Goal: Task Accomplishment & Management: Use online tool/utility

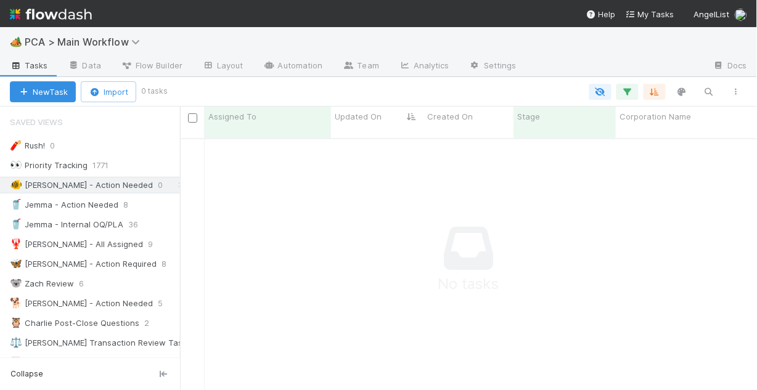
scroll to position [247, 570]
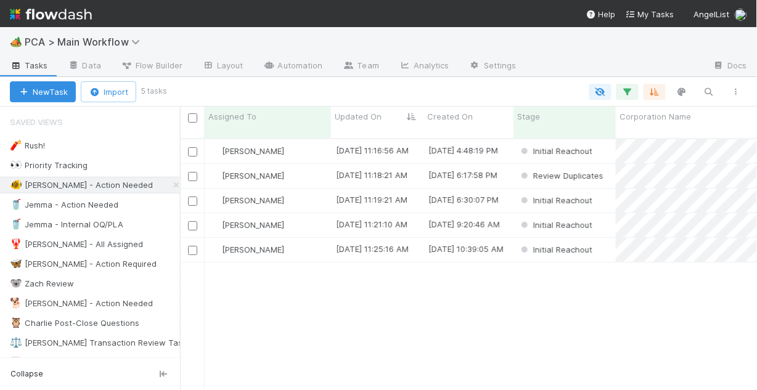
scroll to position [254, 570]
drag, startPoint x: 77, startPoint y: 180, endPoint x: 99, endPoint y: 176, distance: 22.5
click at [77, 181] on div "🐠 Chris - Action Needed" at bounding box center [81, 185] width 143 height 15
click at [306, 240] on div "Chris DelBianco" at bounding box center [268, 250] width 126 height 24
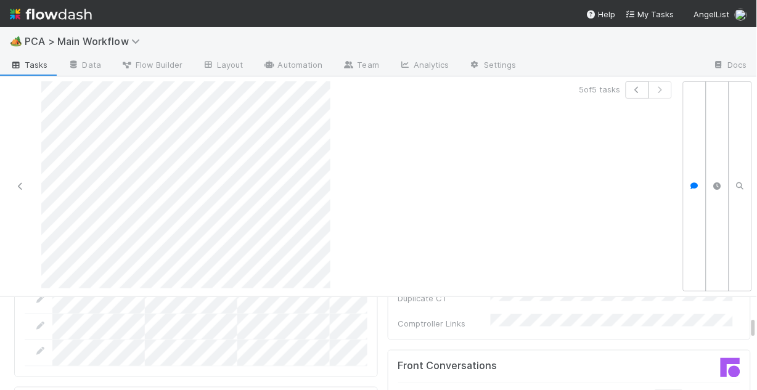
scroll to position [1381, 0]
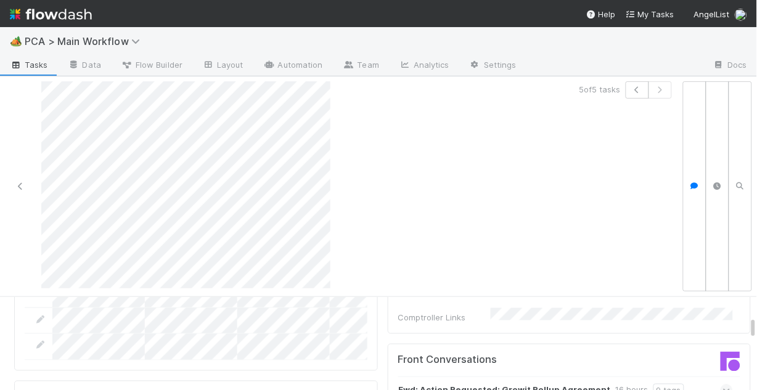
click at [723, 385] on icon at bounding box center [727, 391] width 8 height 12
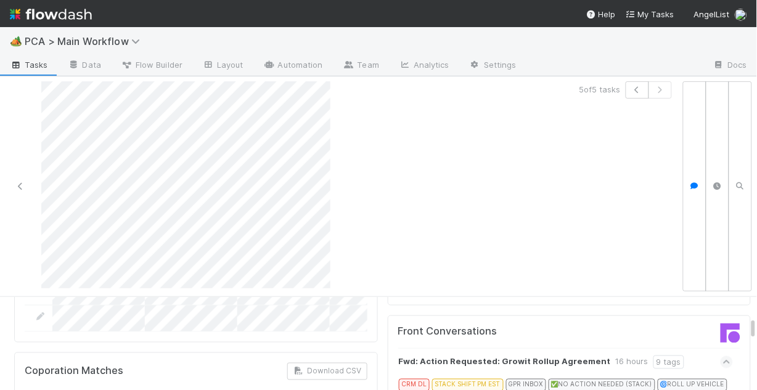
scroll to position [1431, 0]
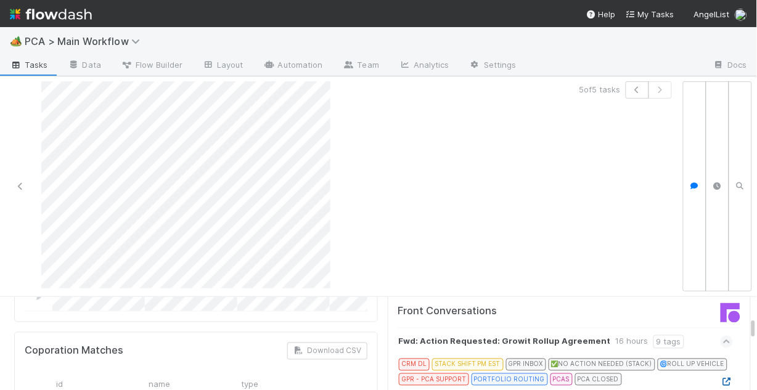
click at [721, 378] on icon at bounding box center [727, 382] width 12 height 8
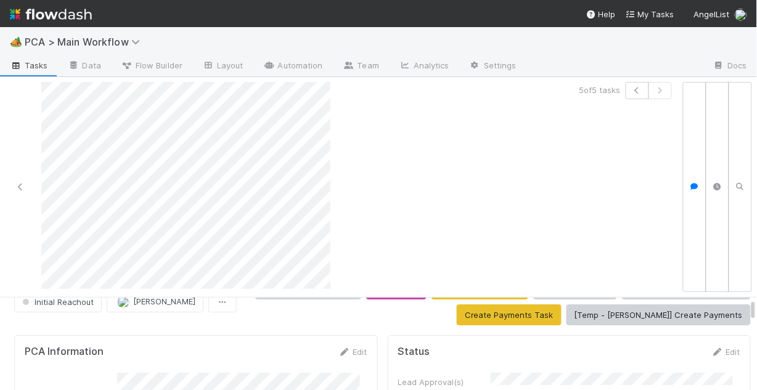
scroll to position [49, 0]
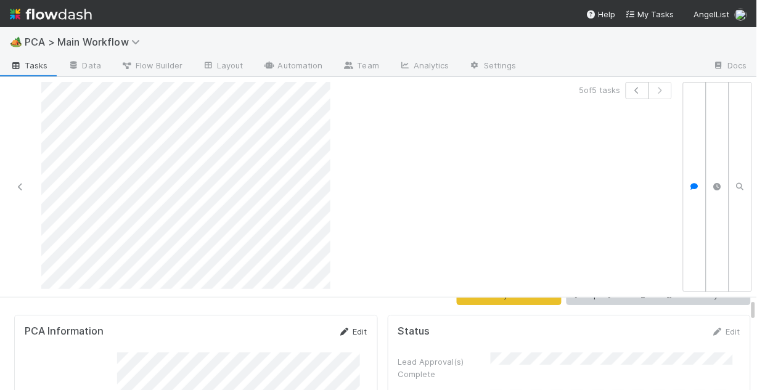
click at [349, 331] on link "Edit" at bounding box center [353, 332] width 29 height 10
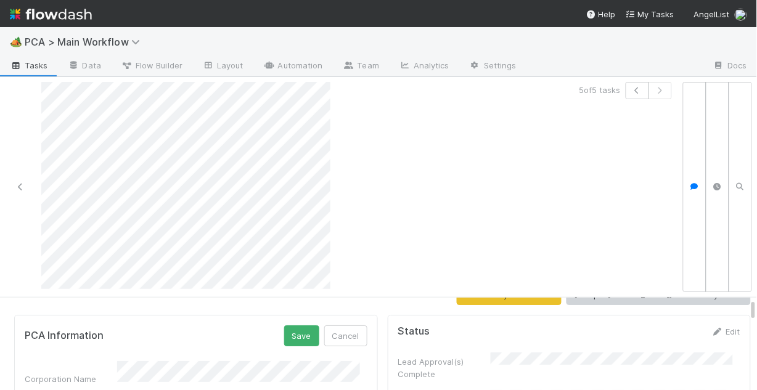
scroll to position [99, 0]
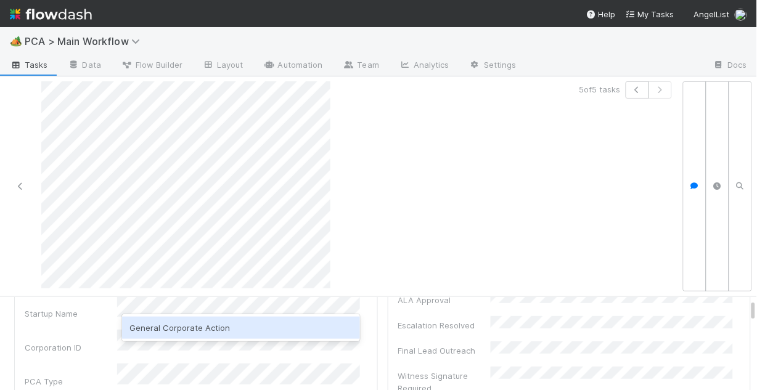
click at [207, 332] on div "General Corporate Action" at bounding box center [241, 328] width 238 height 22
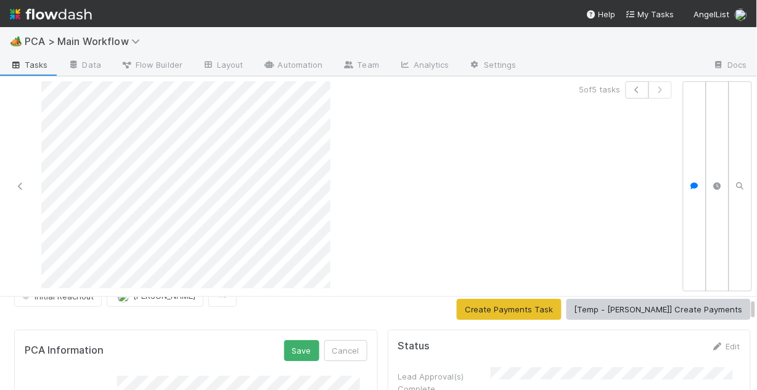
scroll to position [0, 0]
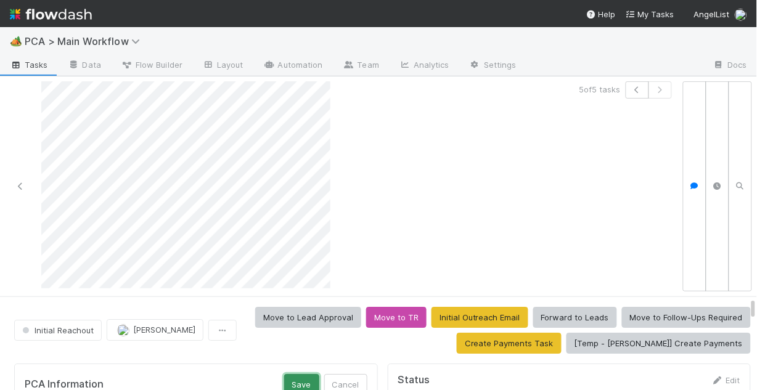
click at [295, 376] on button "Save" at bounding box center [301, 384] width 35 height 21
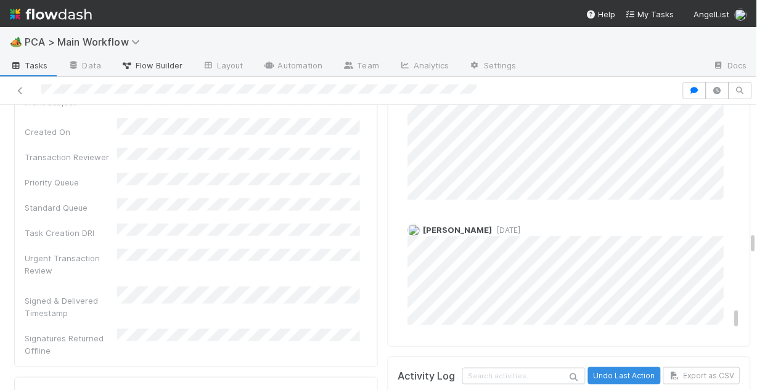
scroll to position [1924, 0]
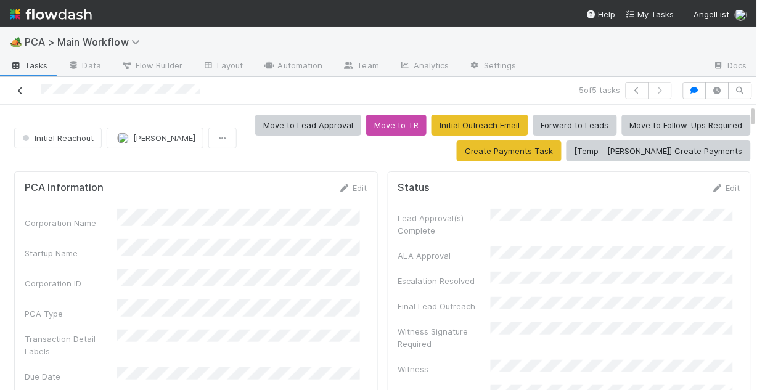
click at [18, 89] on icon at bounding box center [20, 91] width 12 height 8
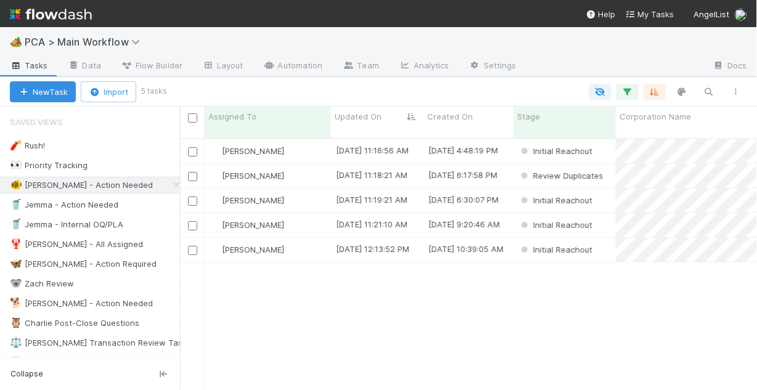
scroll to position [254, 570]
click at [301, 216] on div "[PERSON_NAME]" at bounding box center [268, 225] width 126 height 24
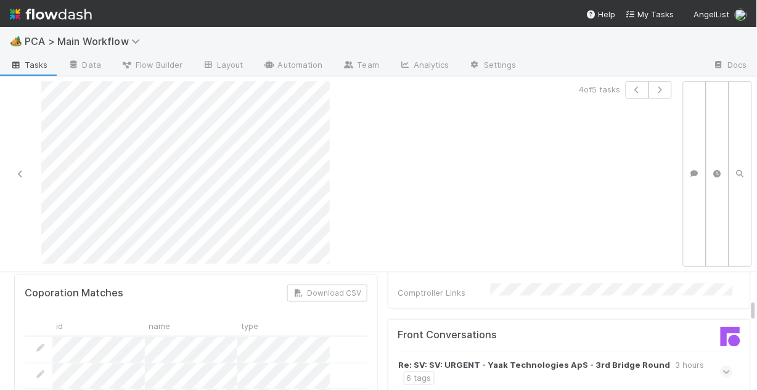
scroll to position [1332, 0]
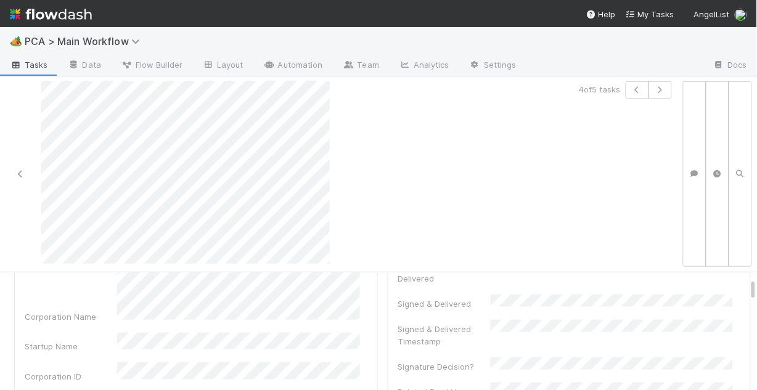
scroll to position [0, 0]
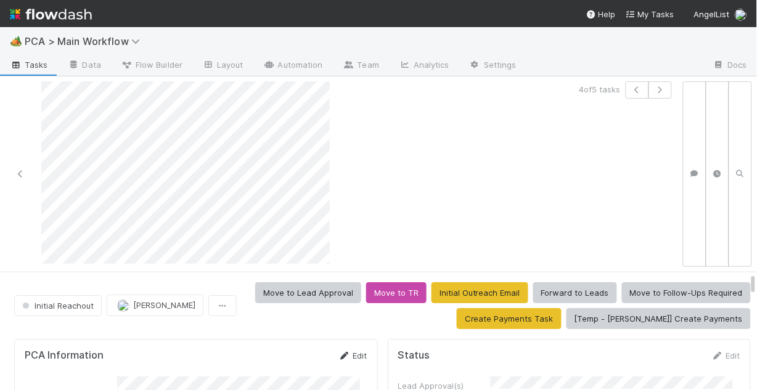
click at [351, 351] on link "Edit" at bounding box center [353, 356] width 29 height 10
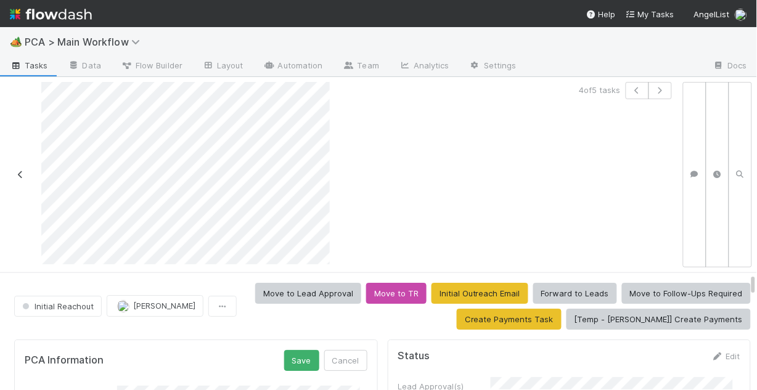
click at [20, 173] on icon at bounding box center [20, 175] width 12 height 8
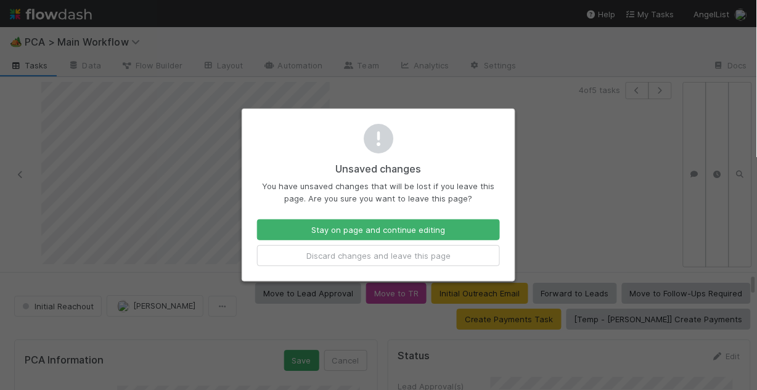
click at [539, 203] on div "Unsaved changes You have unsaved changes that will be lost if you leave this pa…" at bounding box center [378, 195] width 757 height 390
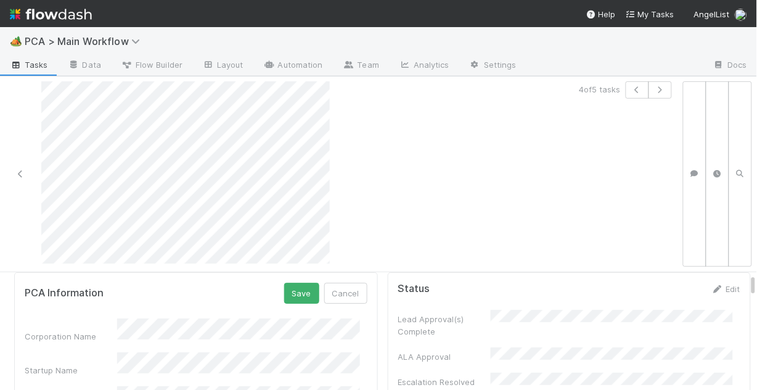
scroll to position [49, 0]
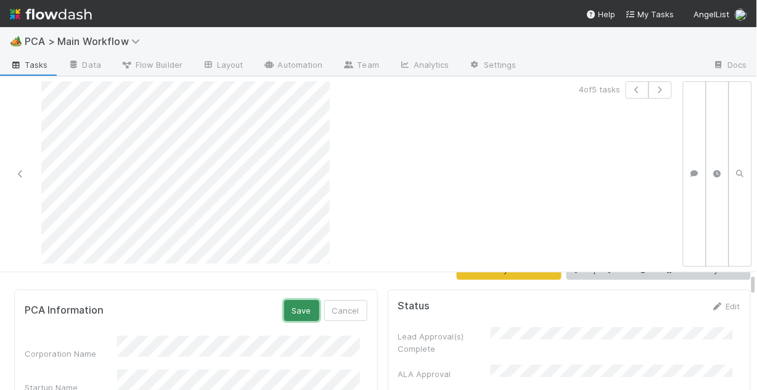
click at [289, 300] on button "Save" at bounding box center [301, 310] width 35 height 21
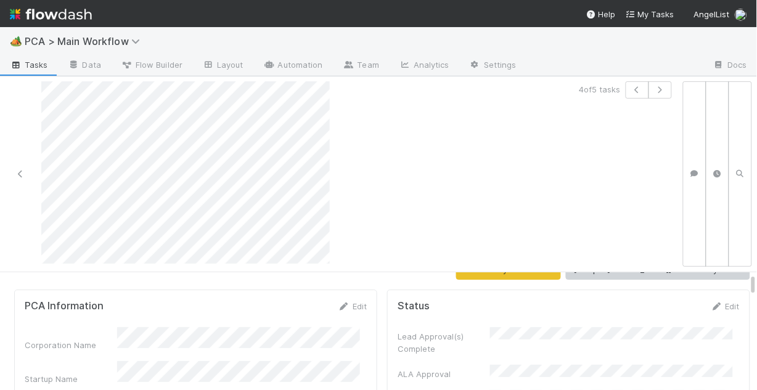
scroll to position [0, 0]
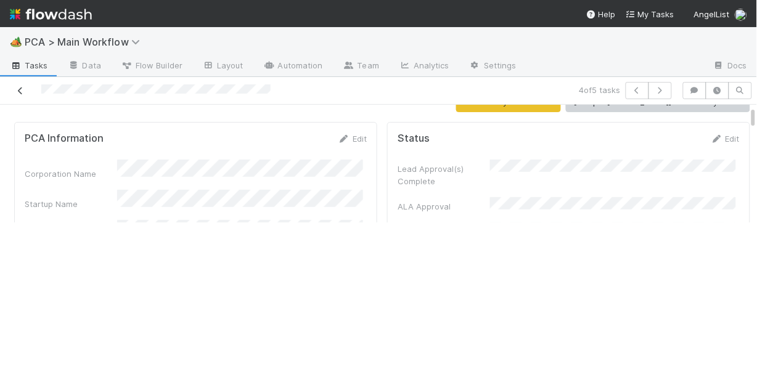
click at [25, 88] on icon at bounding box center [20, 91] width 12 height 8
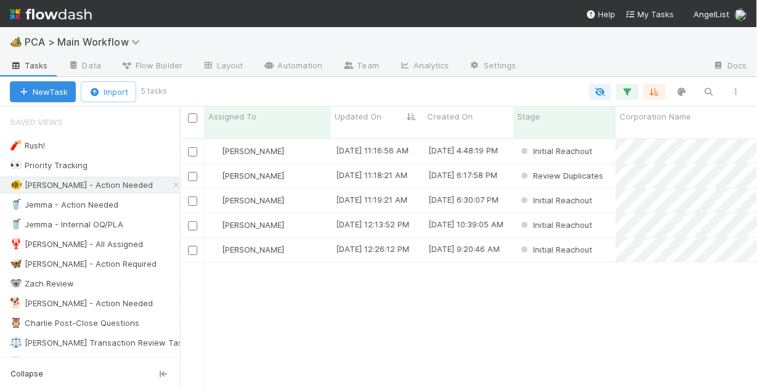
scroll to position [254, 570]
click at [311, 192] on div "Chris DelBianco" at bounding box center [268, 201] width 126 height 24
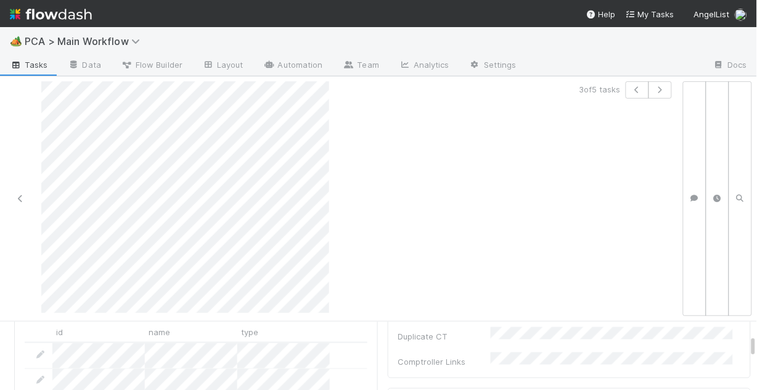
scroll to position [1381, 0]
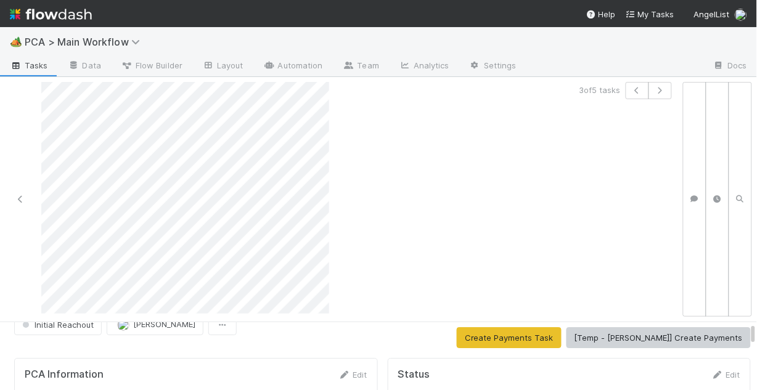
scroll to position [49, 0]
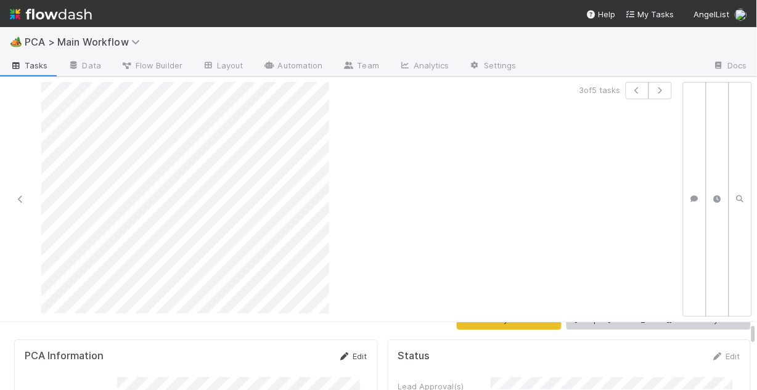
click at [355, 353] on link "Edit" at bounding box center [353, 357] width 29 height 10
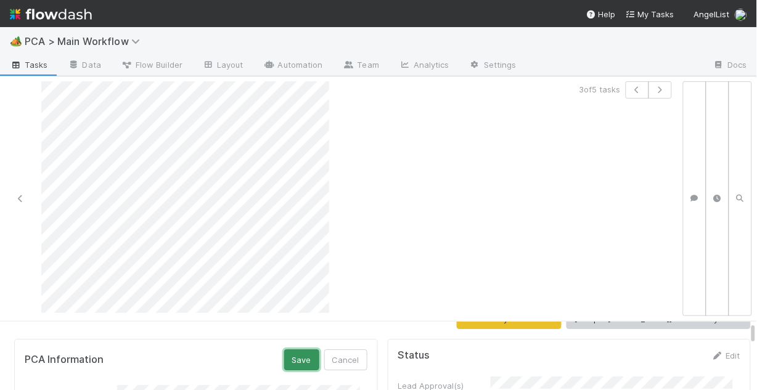
click at [302, 350] on button "Save" at bounding box center [301, 360] width 35 height 21
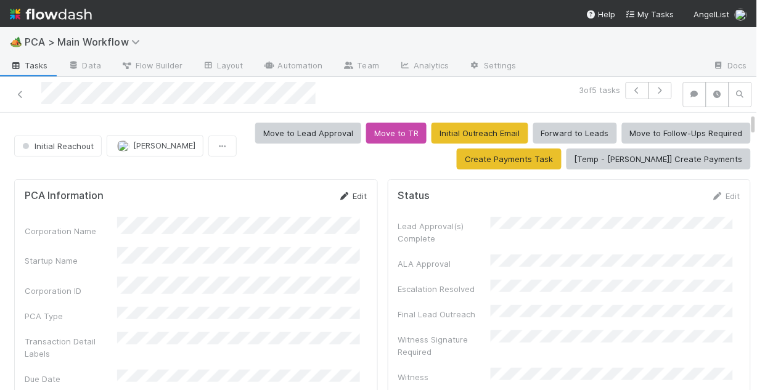
click at [348, 195] on link "Edit" at bounding box center [353, 196] width 29 height 10
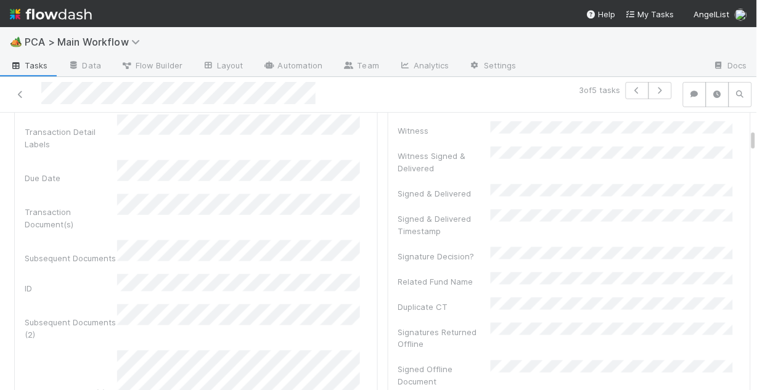
scroll to position [296, 0]
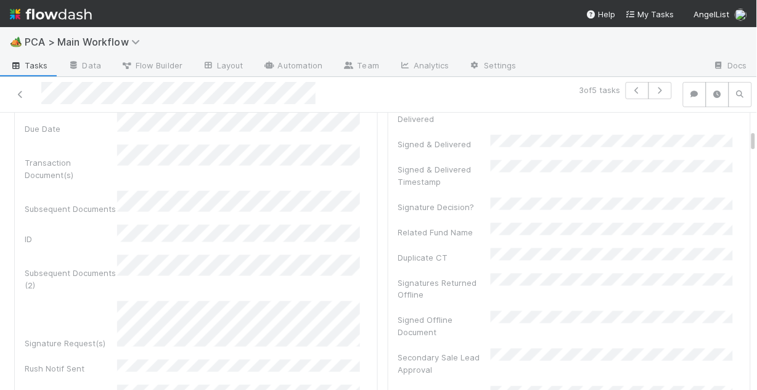
click at [105, 302] on div "Signature Request(s)" at bounding box center [196, 326] width 343 height 49
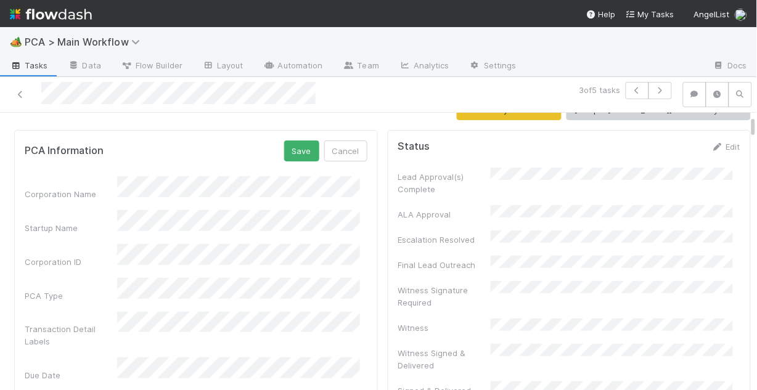
scroll to position [0, 0]
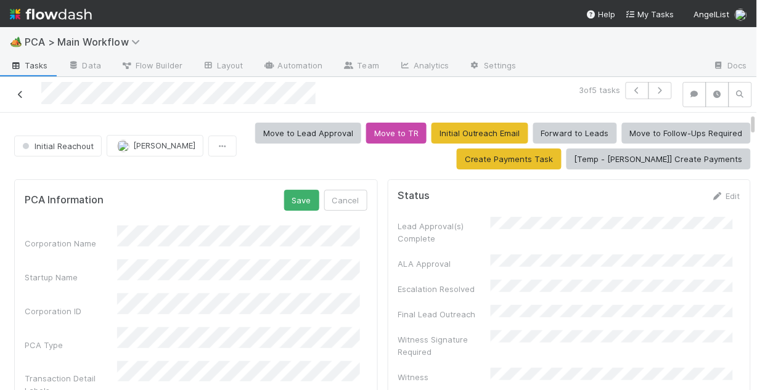
click at [21, 88] on link at bounding box center [20, 94] width 12 height 12
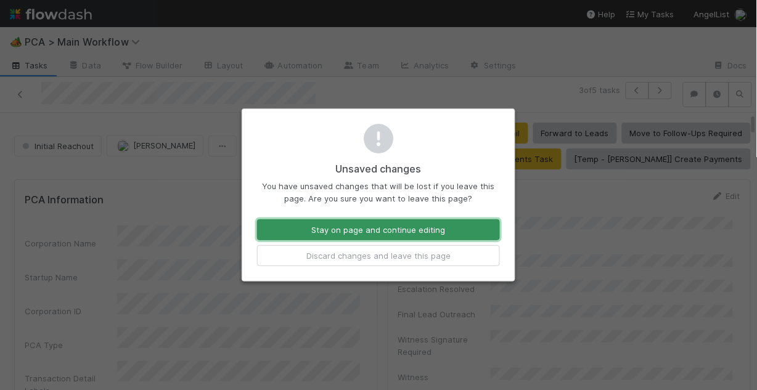
click at [340, 226] on button "Stay on page and continue editing" at bounding box center [378, 230] width 243 height 21
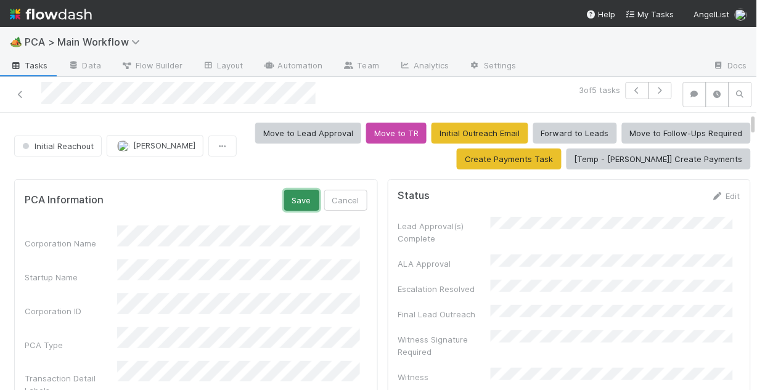
click at [292, 199] on button "Save" at bounding box center [301, 200] width 35 height 21
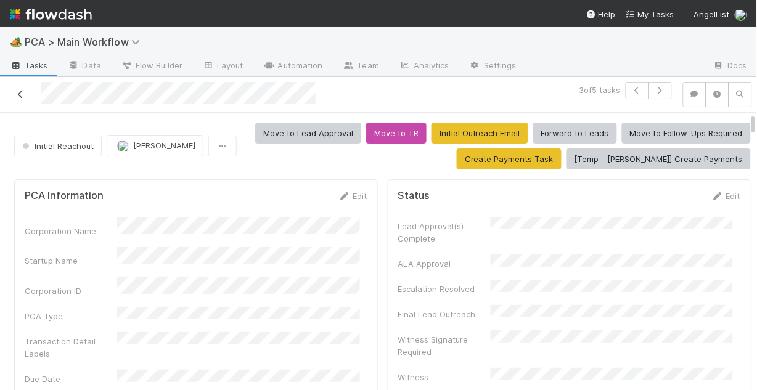
click at [22, 96] on icon at bounding box center [20, 95] width 12 height 8
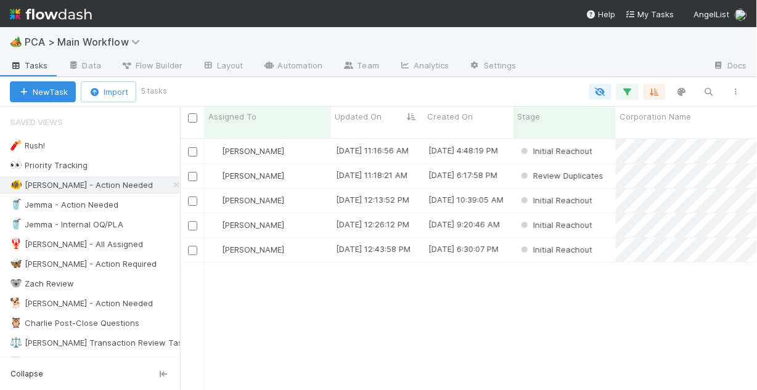
scroll to position [254, 570]
click at [312, 166] on div "Chris DelBianco" at bounding box center [268, 176] width 126 height 24
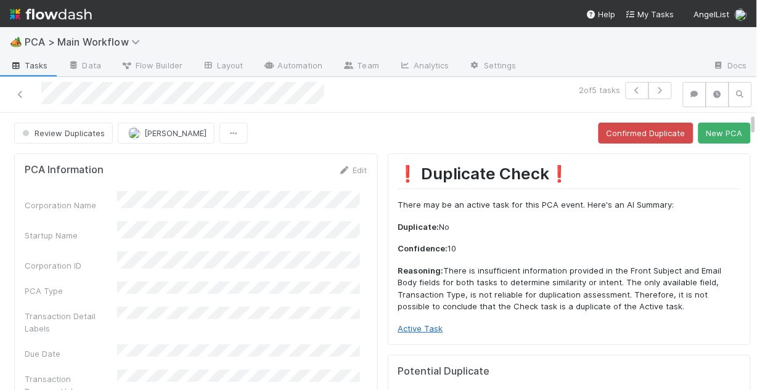
click at [414, 332] on link "Active Task" at bounding box center [420, 329] width 45 height 10
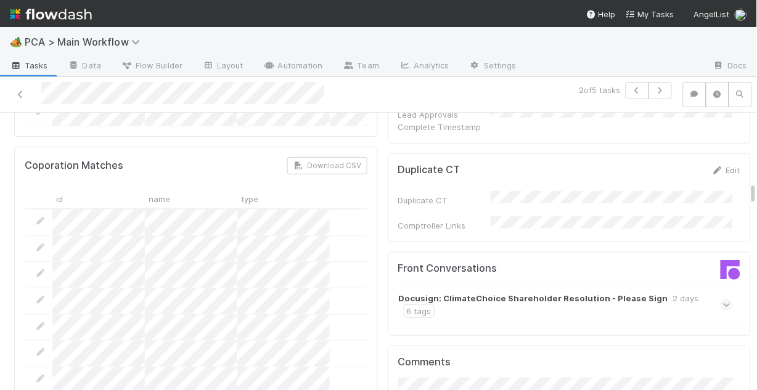
scroll to position [1085, 0]
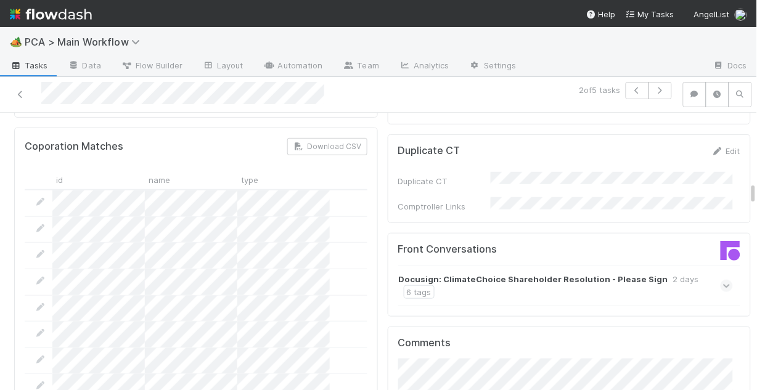
click at [723, 280] on icon at bounding box center [727, 286] width 8 height 12
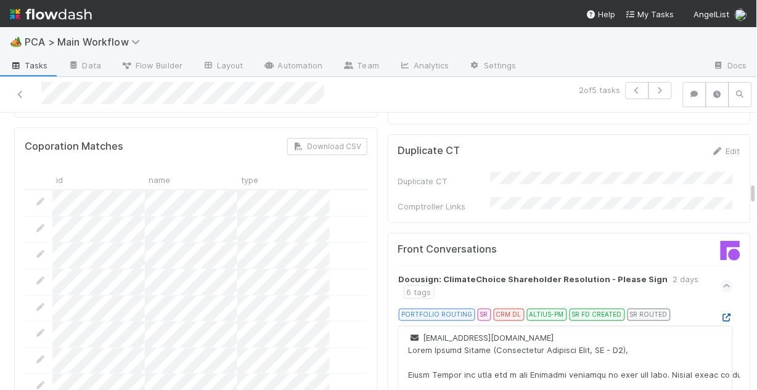
click at [721, 314] on icon at bounding box center [727, 318] width 12 height 8
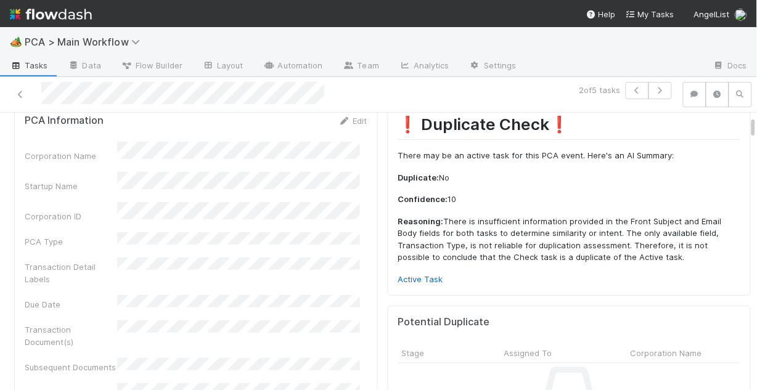
scroll to position [0, 0]
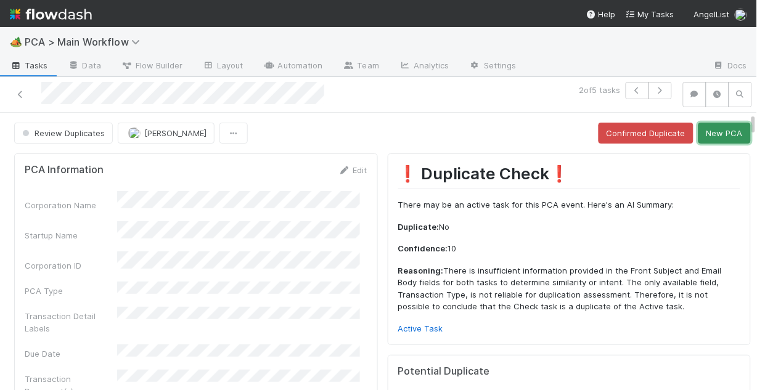
click at [705, 135] on button "New PCA" at bounding box center [725, 133] width 52 height 21
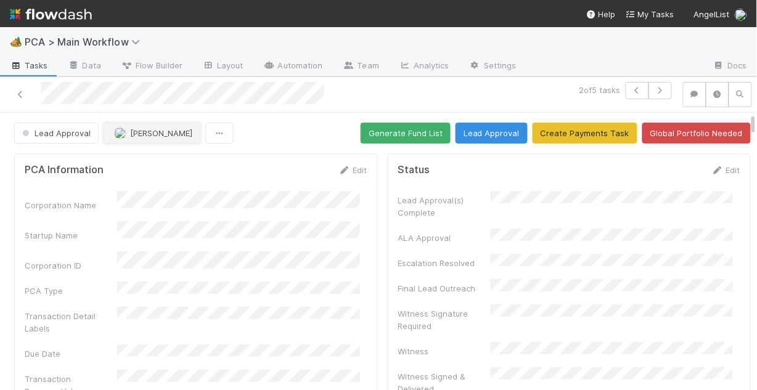
click at [155, 131] on span "Jemma Cunningham" at bounding box center [161, 133] width 62 height 10
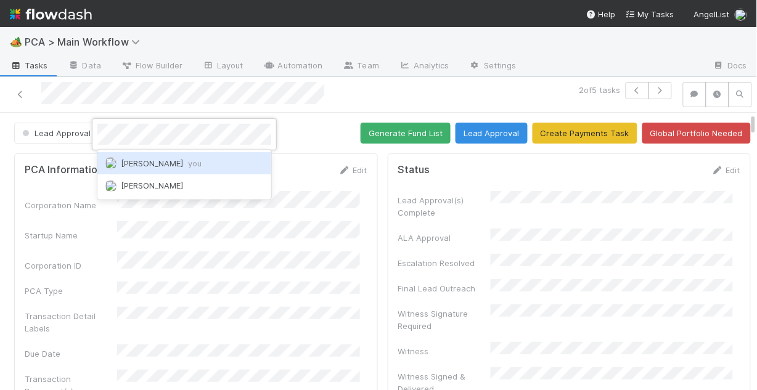
click at [175, 160] on span "Chris DelBianco you" at bounding box center [161, 163] width 81 height 10
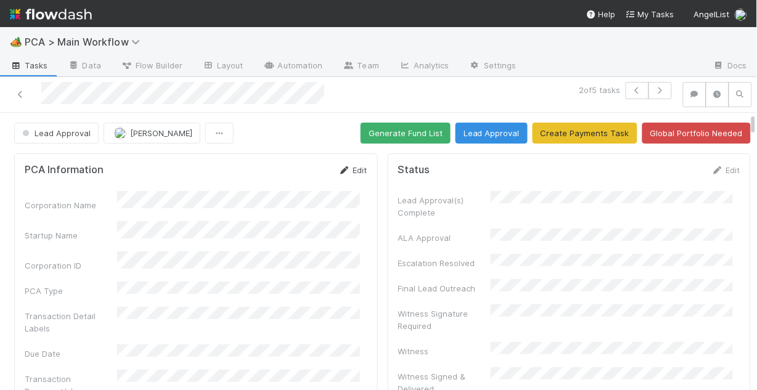
click at [342, 173] on link "Edit" at bounding box center [353, 170] width 29 height 10
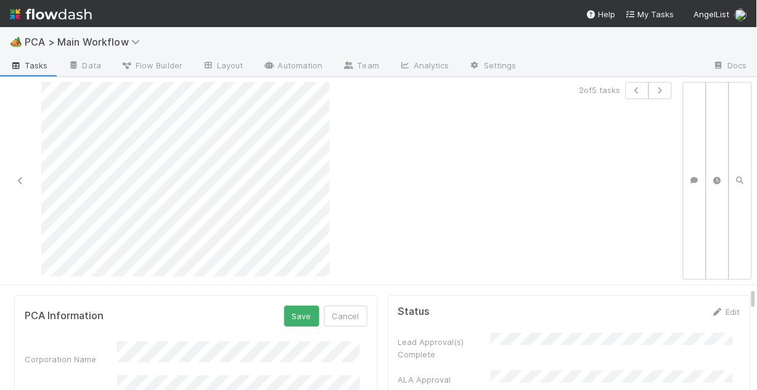
scroll to position [49, 0]
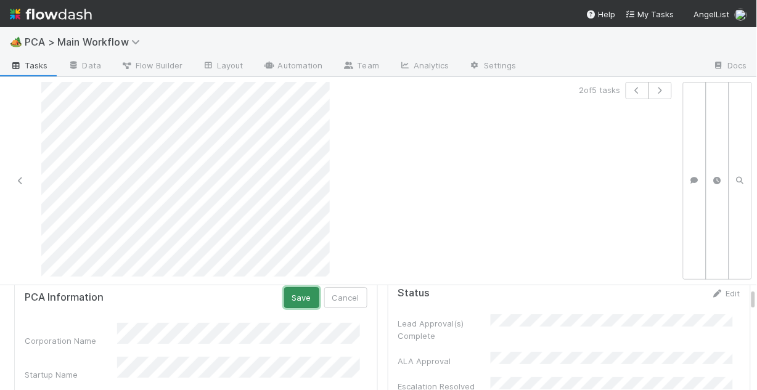
click at [285, 298] on button "Save" at bounding box center [301, 297] width 35 height 21
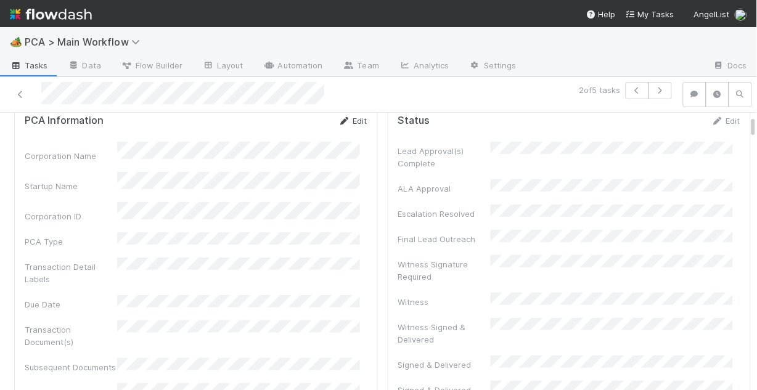
click at [353, 118] on link "Edit" at bounding box center [353, 121] width 29 height 10
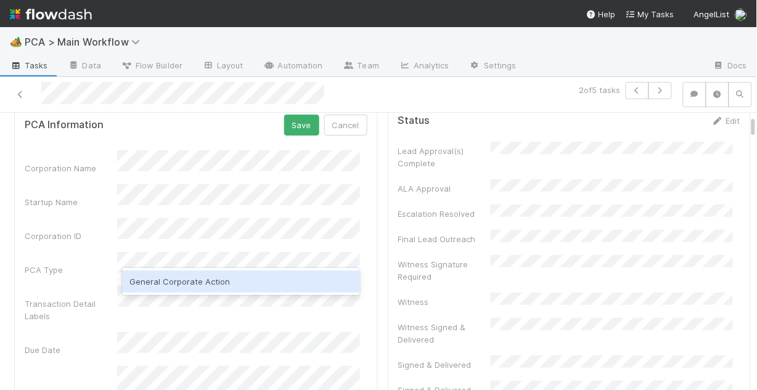
click at [207, 281] on div "General Corporate Action" at bounding box center [241, 282] width 238 height 22
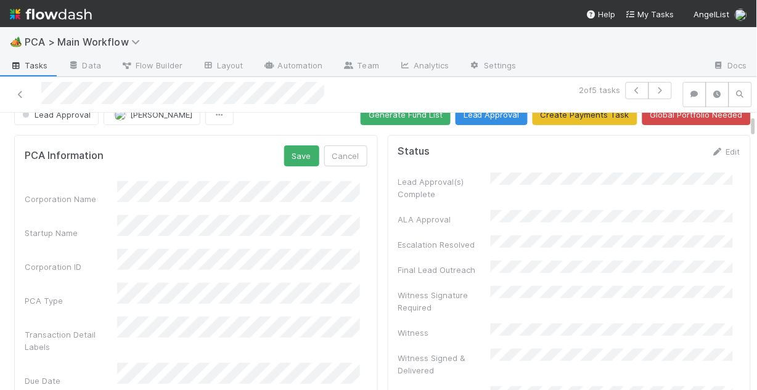
scroll to position [0, 0]
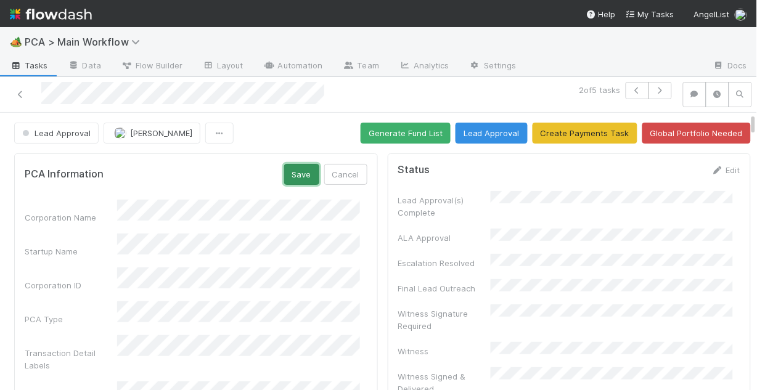
click at [301, 170] on button "Save" at bounding box center [301, 174] width 35 height 21
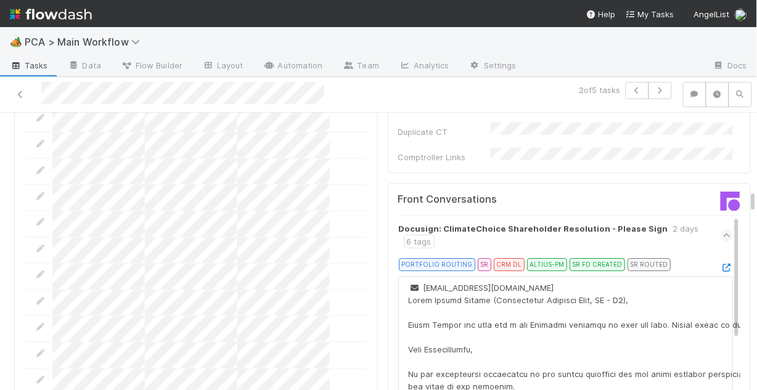
scroll to position [1381, 0]
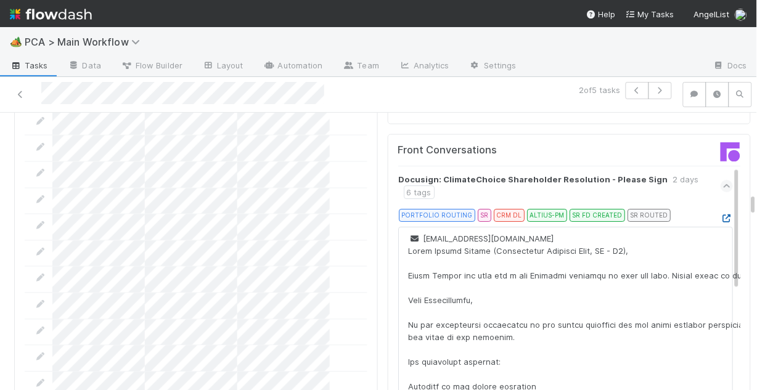
click at [721, 215] on icon at bounding box center [727, 219] width 12 height 8
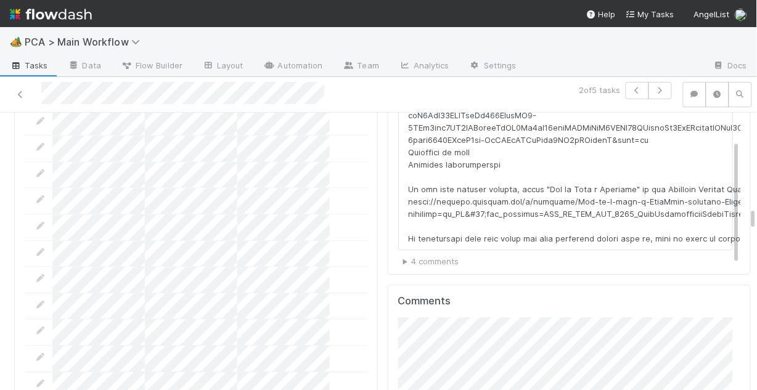
scroll to position [1628, 0]
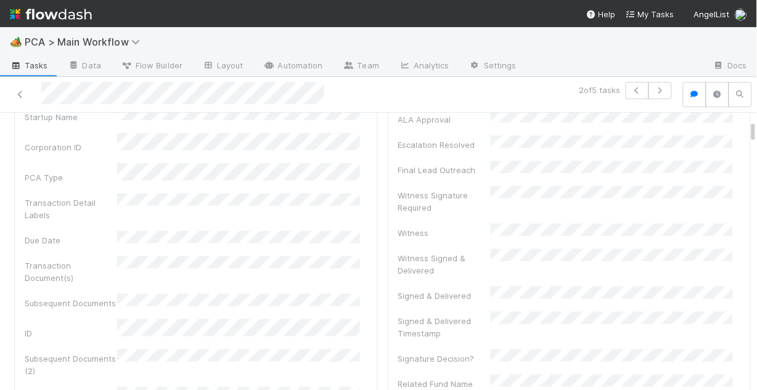
scroll to position [49, 0]
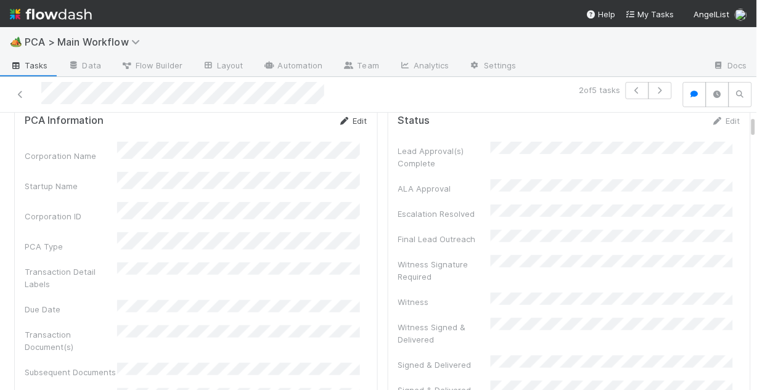
click at [348, 124] on link "Edit" at bounding box center [353, 121] width 29 height 10
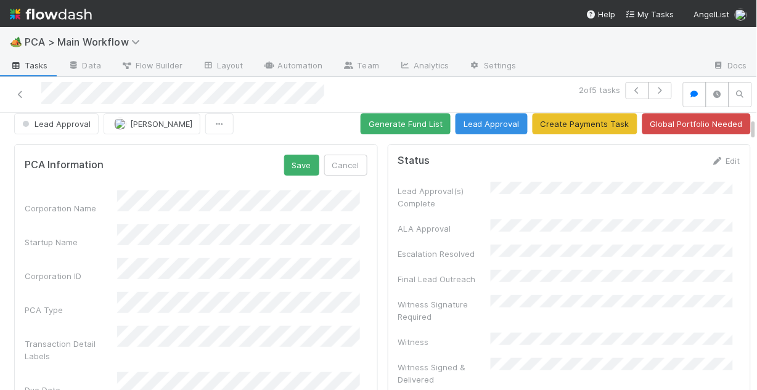
scroll to position [0, 0]
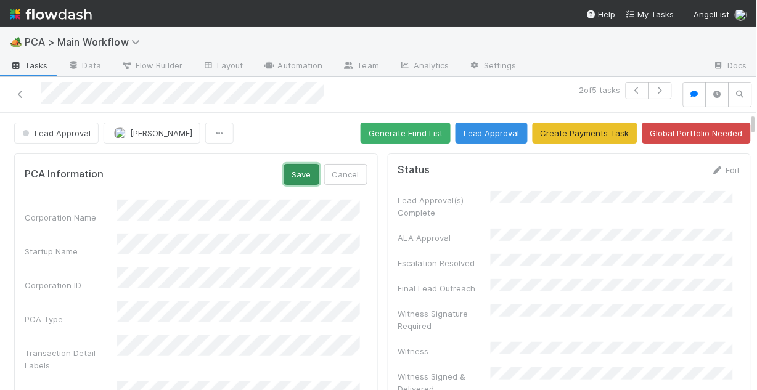
click at [297, 175] on button "Save" at bounding box center [301, 174] width 35 height 21
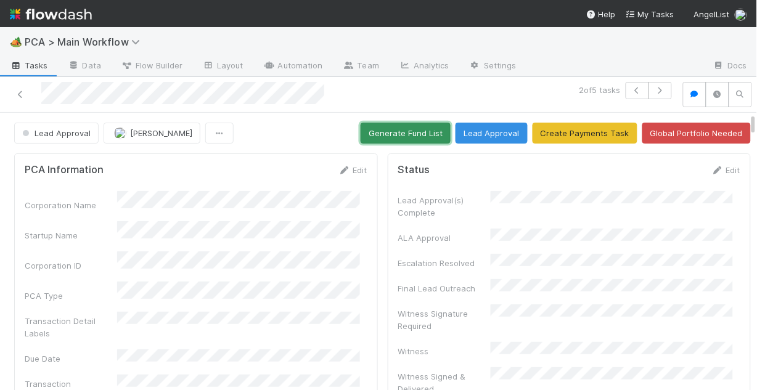
click at [397, 133] on button "Generate Fund List" at bounding box center [406, 133] width 90 height 21
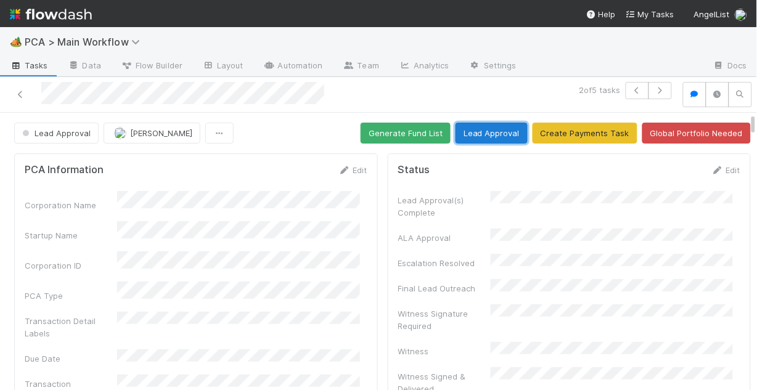
click at [491, 134] on button "Lead Approval" at bounding box center [492, 133] width 72 height 21
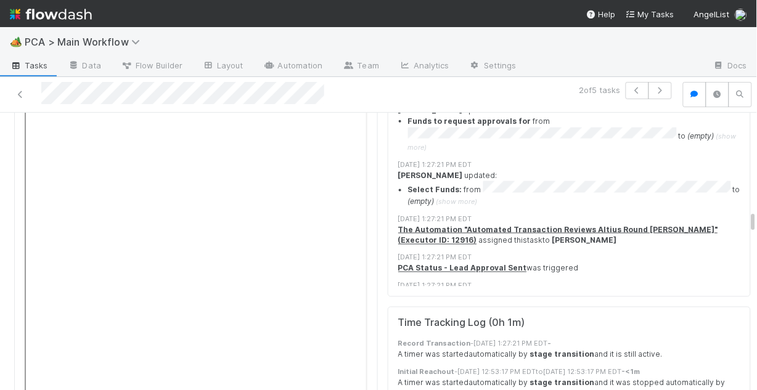
scroll to position [2176, 0]
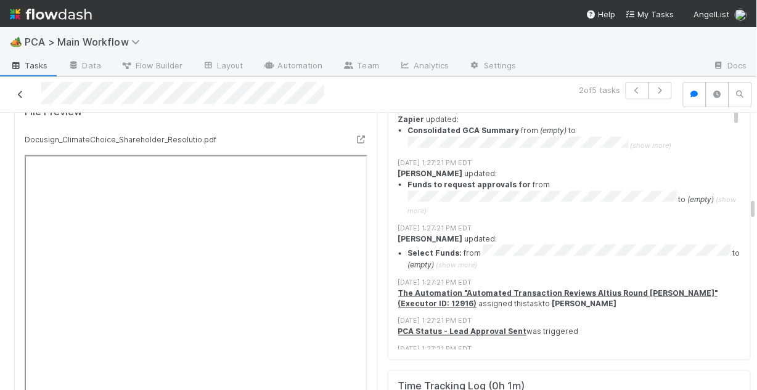
click at [20, 91] on icon at bounding box center [20, 95] width 12 height 8
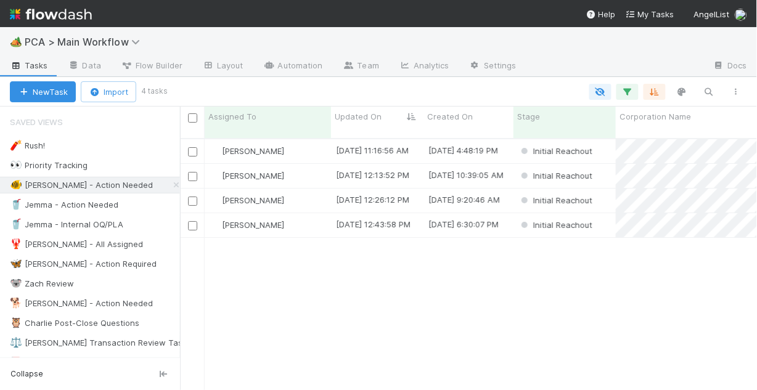
scroll to position [254, 570]
click at [311, 214] on div "Chris DelBianco" at bounding box center [268, 225] width 126 height 24
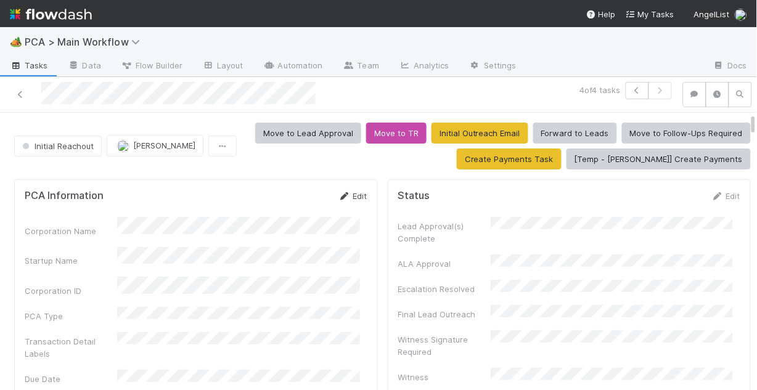
click at [352, 192] on link "Edit" at bounding box center [353, 196] width 29 height 10
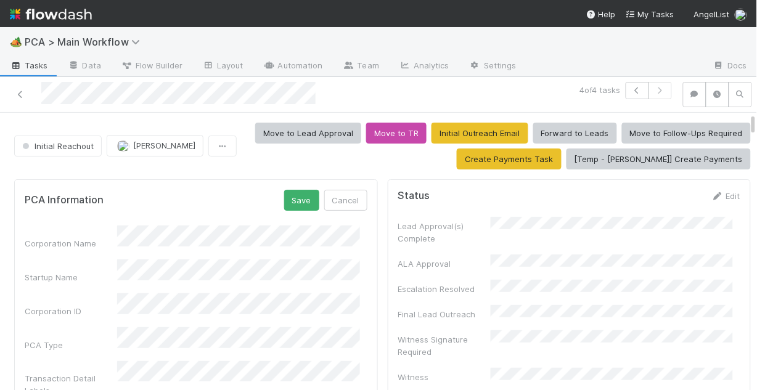
scroll to position [49, 0]
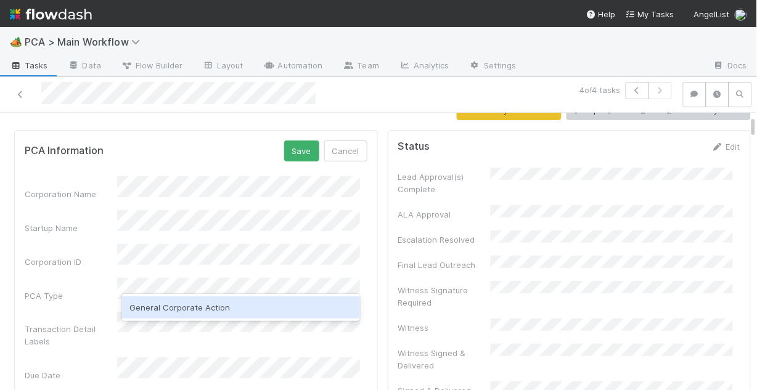
click at [252, 310] on div "General Corporate Action" at bounding box center [241, 308] width 238 height 22
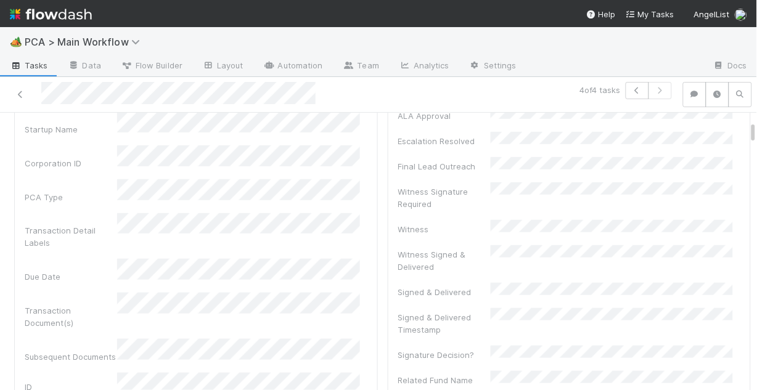
scroll to position [99, 0]
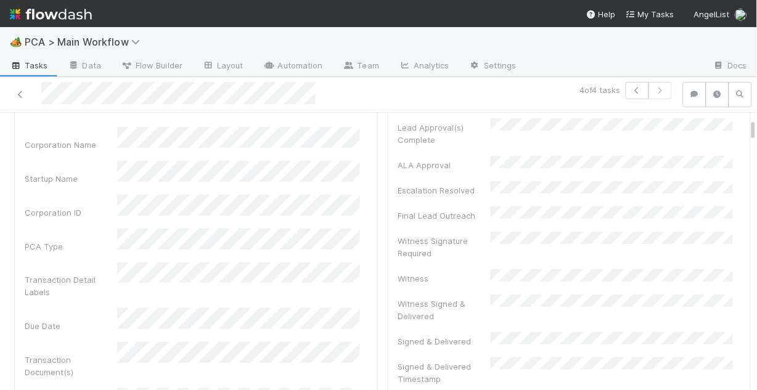
click at [107, 208] on div "Corporation ID" at bounding box center [196, 207] width 343 height 24
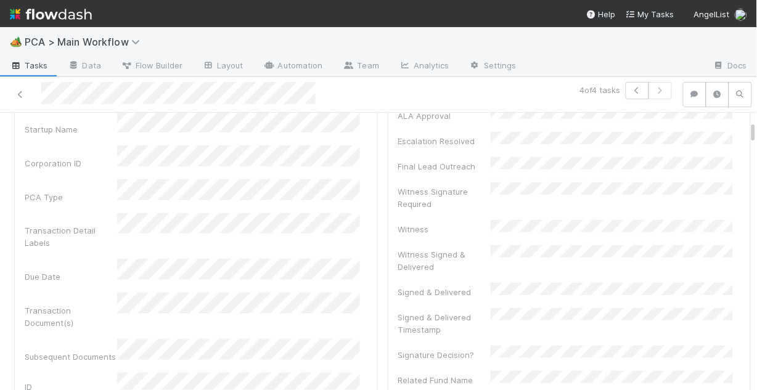
click at [84, 228] on div "Transaction Detail Labels" at bounding box center [71, 236] width 93 height 25
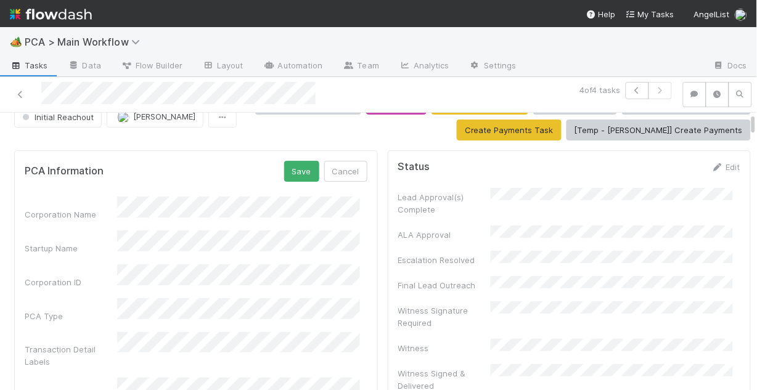
scroll to position [0, 0]
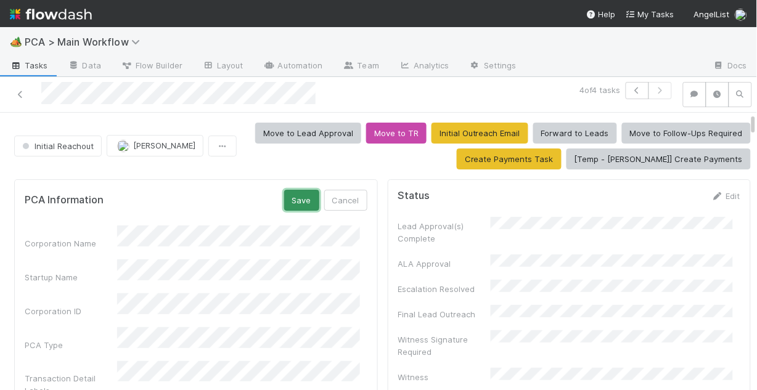
click at [296, 200] on button "Save" at bounding box center [301, 200] width 35 height 21
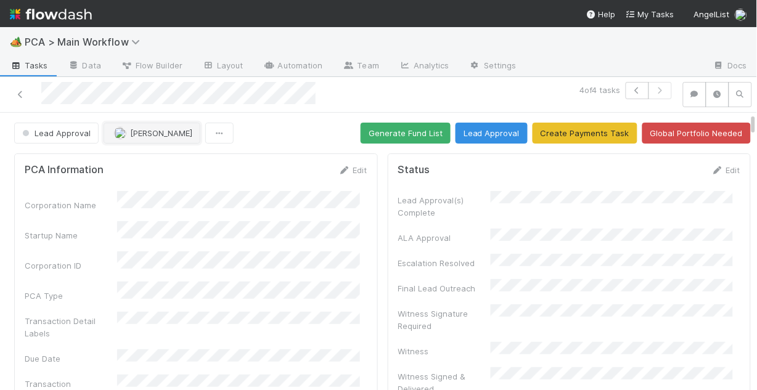
click at [148, 136] on span "[PERSON_NAME]" at bounding box center [161, 133] width 62 height 10
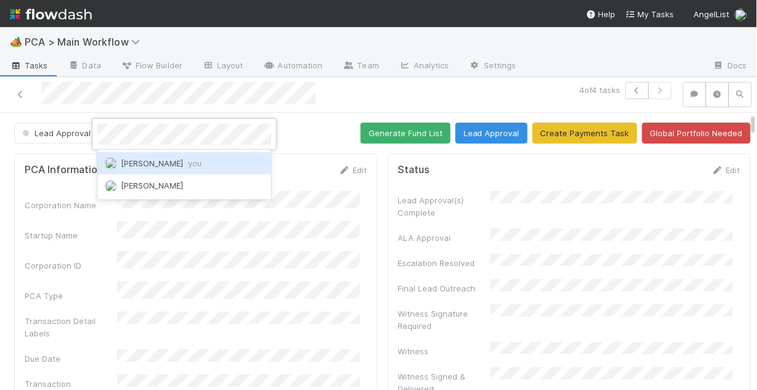
click at [160, 159] on span "Chris DelBianco you" at bounding box center [161, 163] width 81 height 10
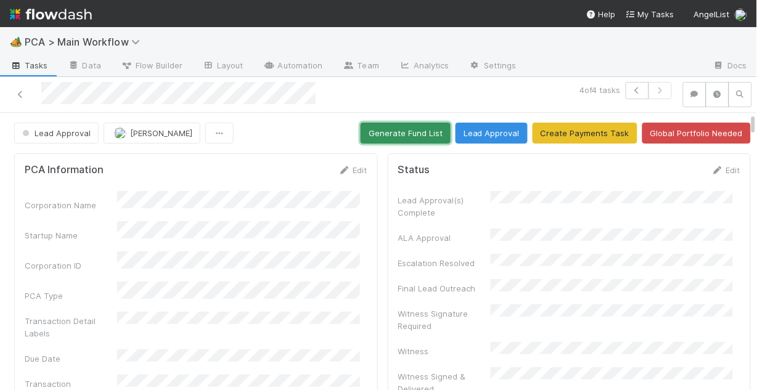
click at [403, 134] on button "Generate Fund List" at bounding box center [406, 133] width 90 height 21
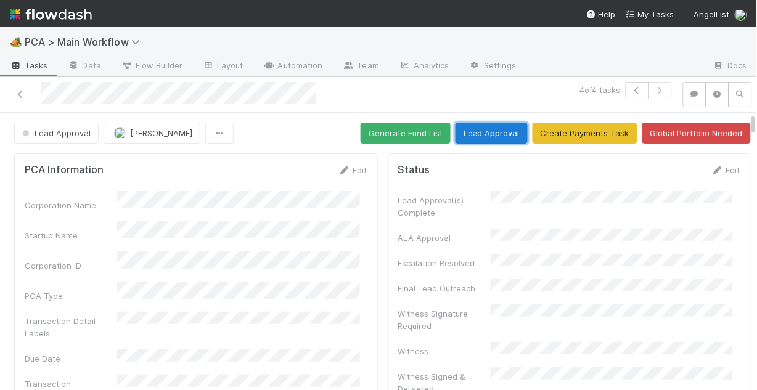
click at [495, 135] on button "Lead Approval" at bounding box center [492, 133] width 72 height 21
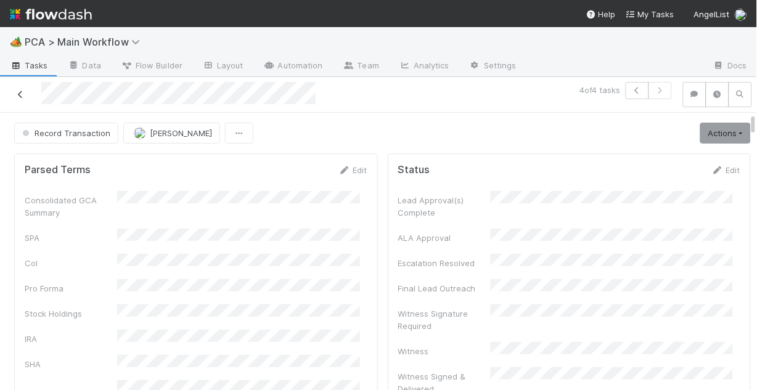
click at [19, 92] on icon at bounding box center [20, 95] width 12 height 8
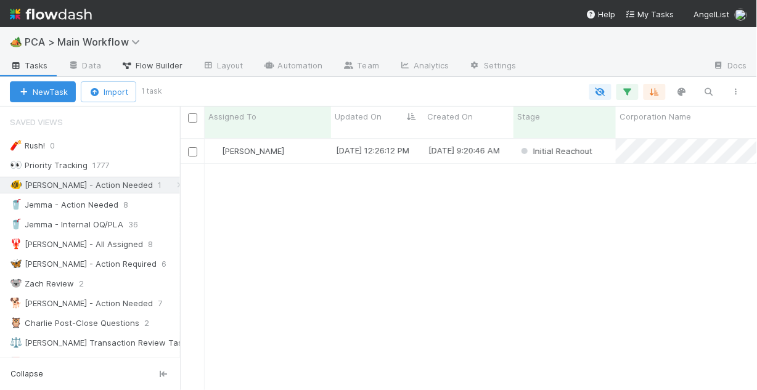
click at [149, 65] on span "Flow Builder" at bounding box center [152, 65] width 62 height 12
